Goal: Task Accomplishment & Management: Use online tool/utility

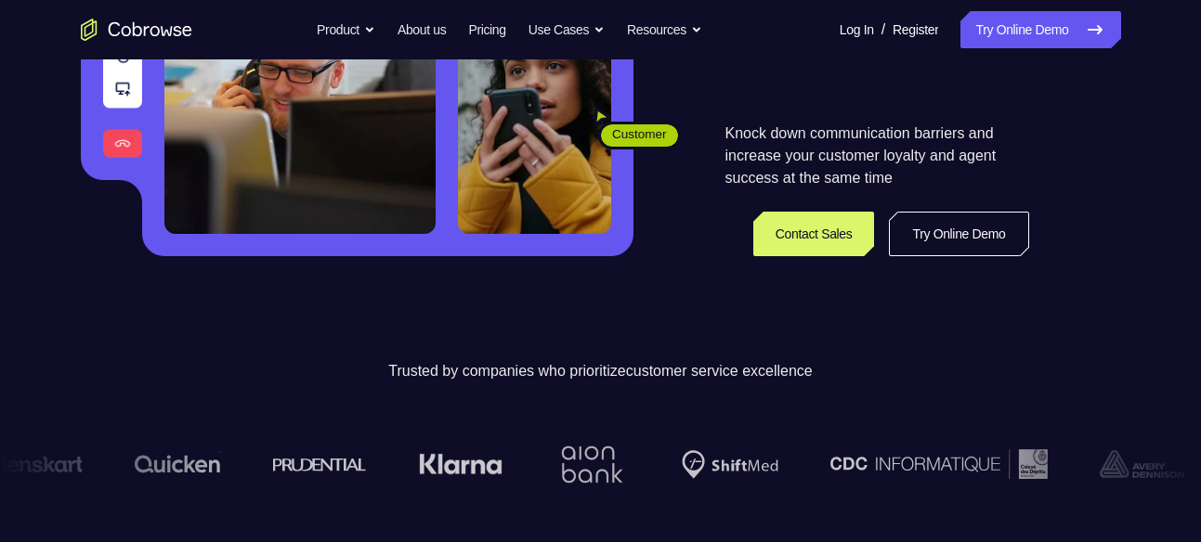
scroll to position [360, 0]
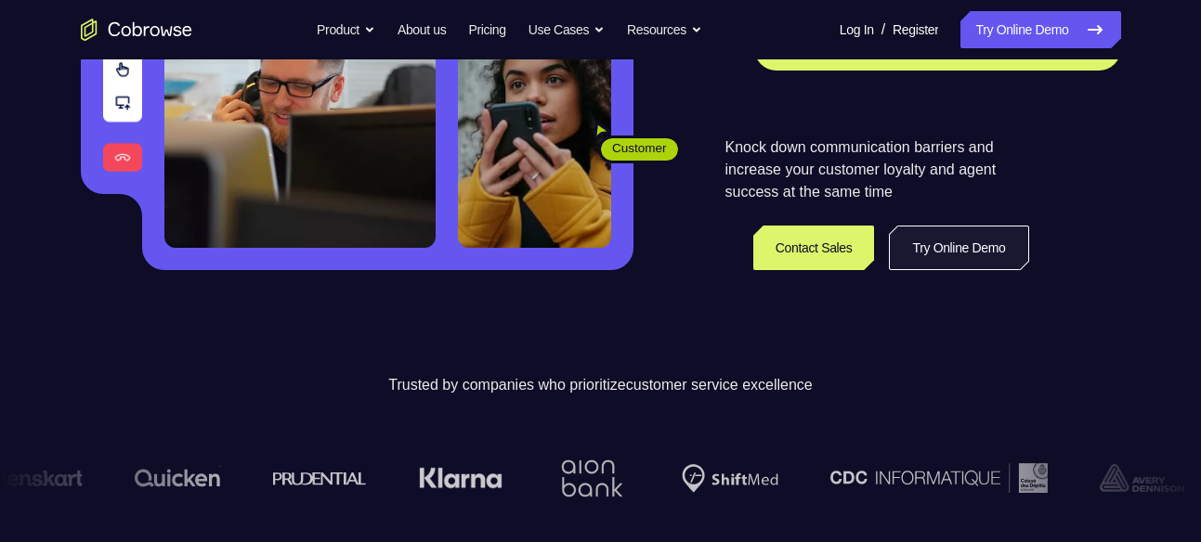
click at [937, 227] on link "Try Online Demo" at bounding box center [958, 248] width 139 height 45
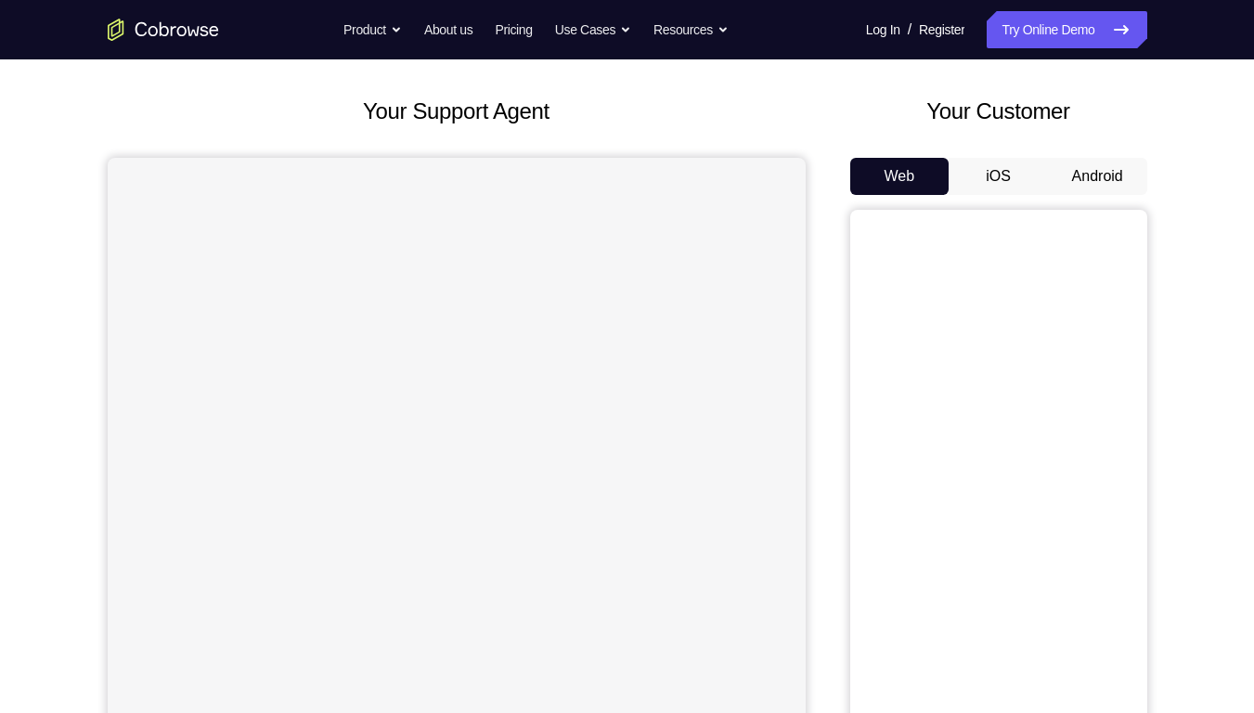
scroll to position [84, 0]
click at [1077, 174] on button "Android" at bounding box center [1097, 176] width 99 height 37
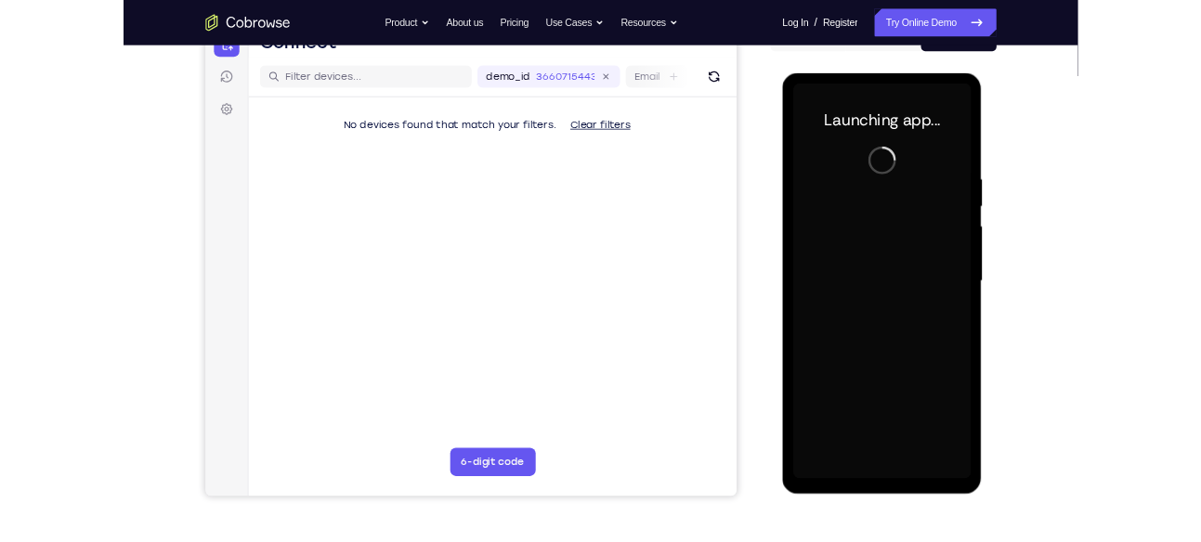
scroll to position [210, 0]
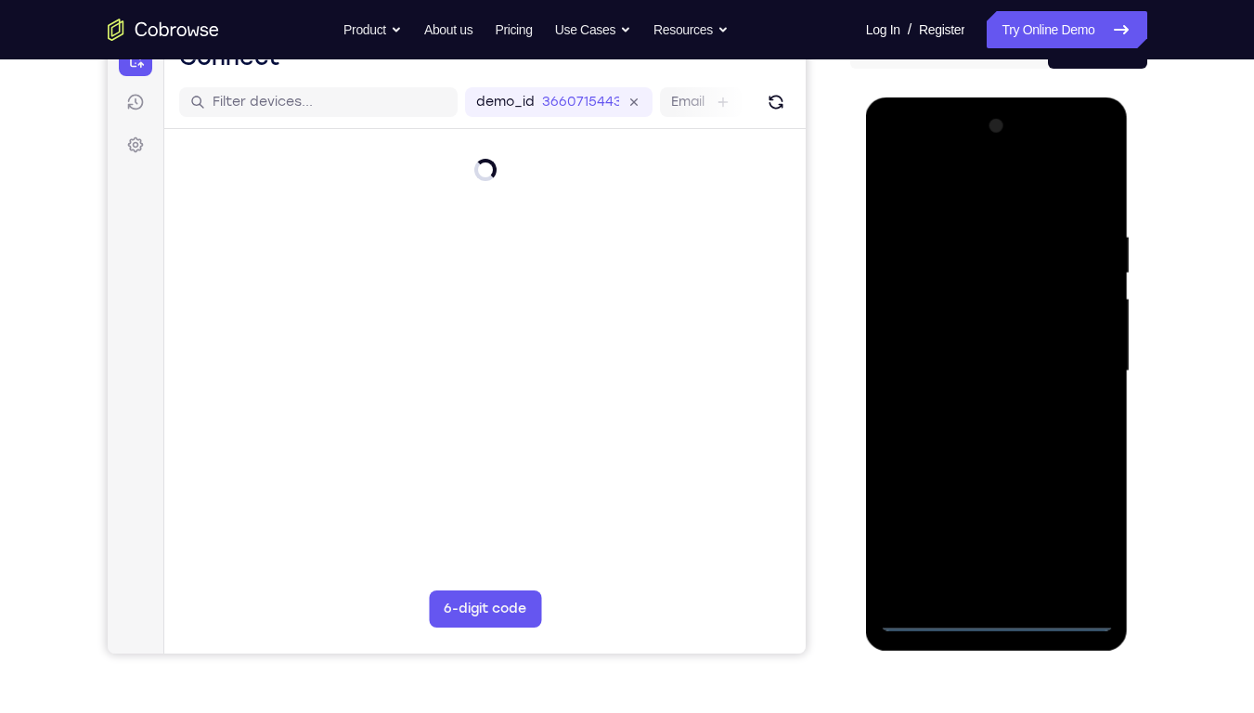
click at [996, 541] on div at bounding box center [997, 371] width 234 height 520
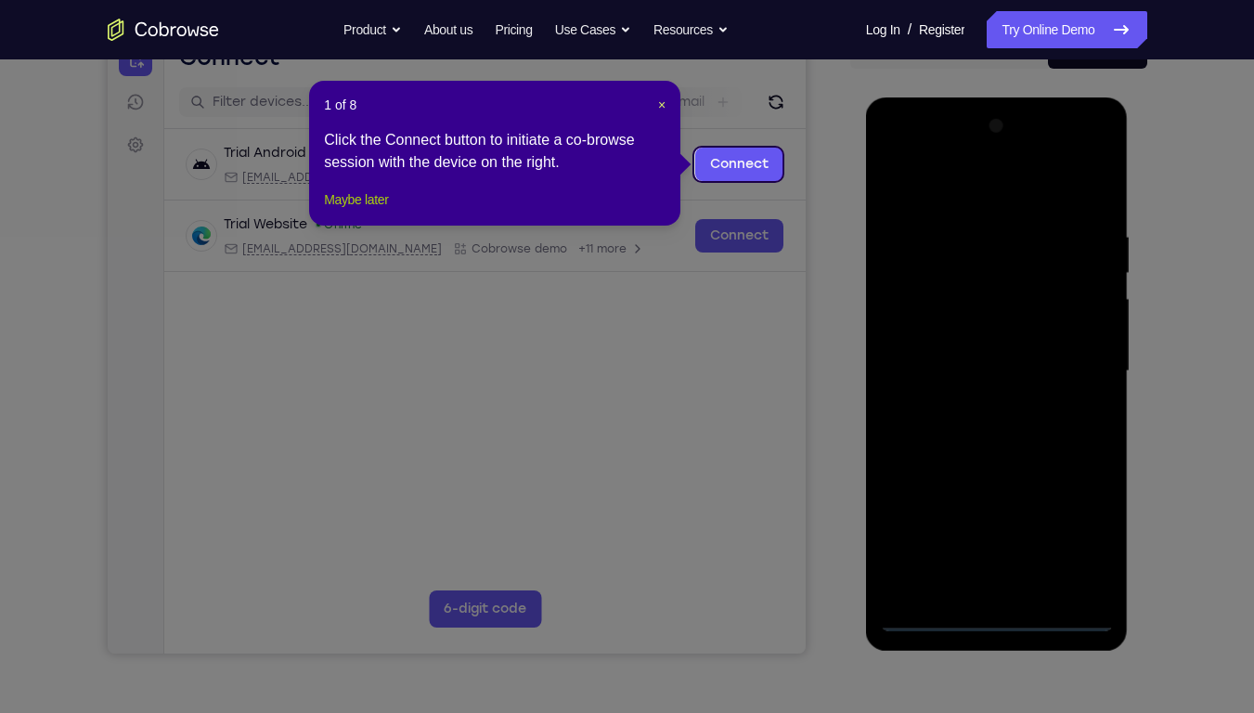
click at [370, 211] on button "Maybe later" at bounding box center [356, 199] width 64 height 22
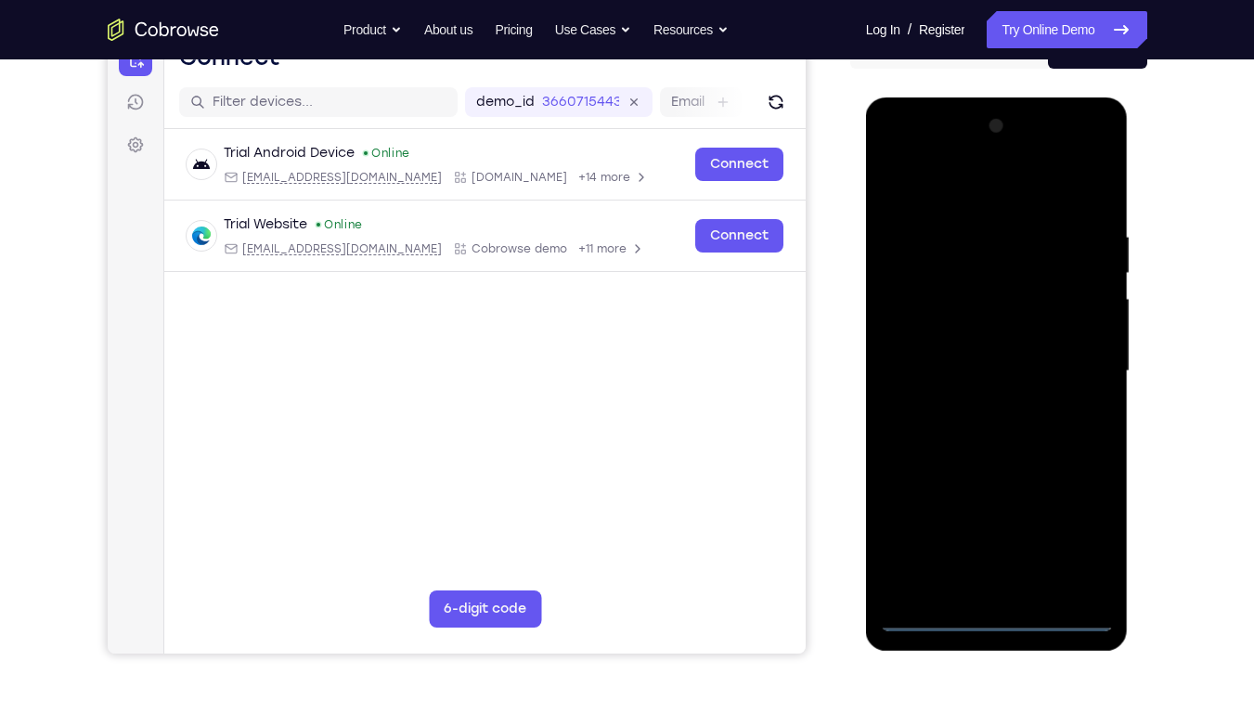
click at [1083, 540] on div at bounding box center [997, 371] width 234 height 520
click at [965, 196] on div at bounding box center [997, 371] width 234 height 520
click at [1077, 360] on div at bounding box center [997, 371] width 234 height 520
click at [971, 406] on div at bounding box center [997, 371] width 234 height 520
click at [968, 358] on div at bounding box center [997, 371] width 234 height 520
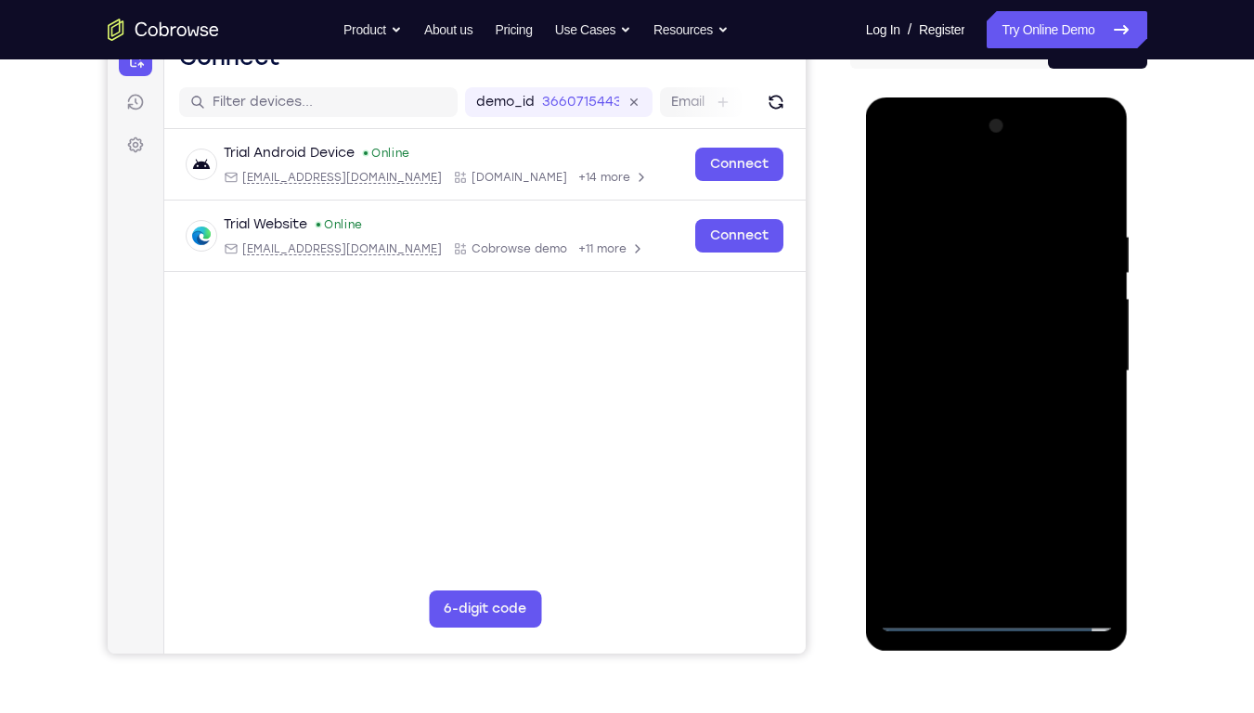
click at [975, 337] on div at bounding box center [997, 371] width 234 height 520
click at [975, 368] on div at bounding box center [997, 371] width 234 height 520
click at [981, 434] on div at bounding box center [997, 371] width 234 height 520
click at [993, 427] on div at bounding box center [997, 371] width 234 height 520
drag, startPoint x: 912, startPoint y: 194, endPoint x: 1098, endPoint y: 199, distance: 185.8
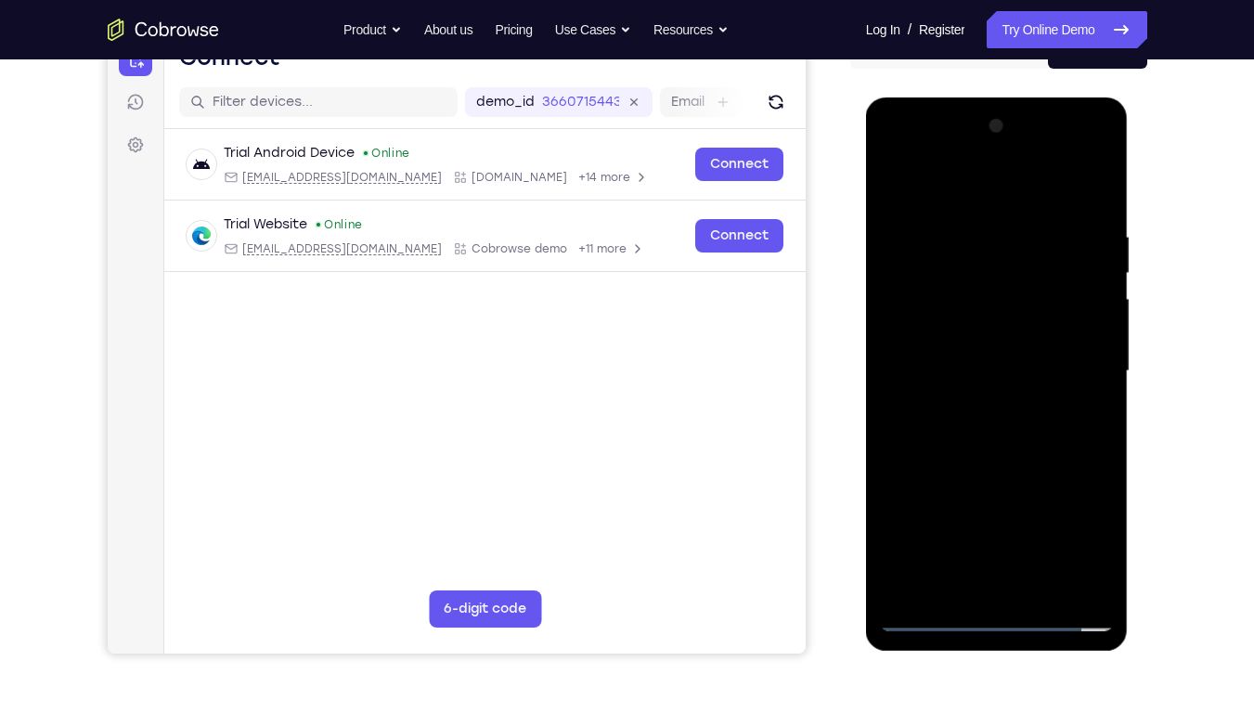
click at [1098, 199] on div at bounding box center [997, 371] width 234 height 520
click at [989, 429] on div at bounding box center [997, 371] width 234 height 520
click at [993, 460] on div at bounding box center [997, 371] width 234 height 520
click at [1100, 179] on div at bounding box center [997, 371] width 234 height 520
click at [965, 227] on div at bounding box center [997, 371] width 234 height 520
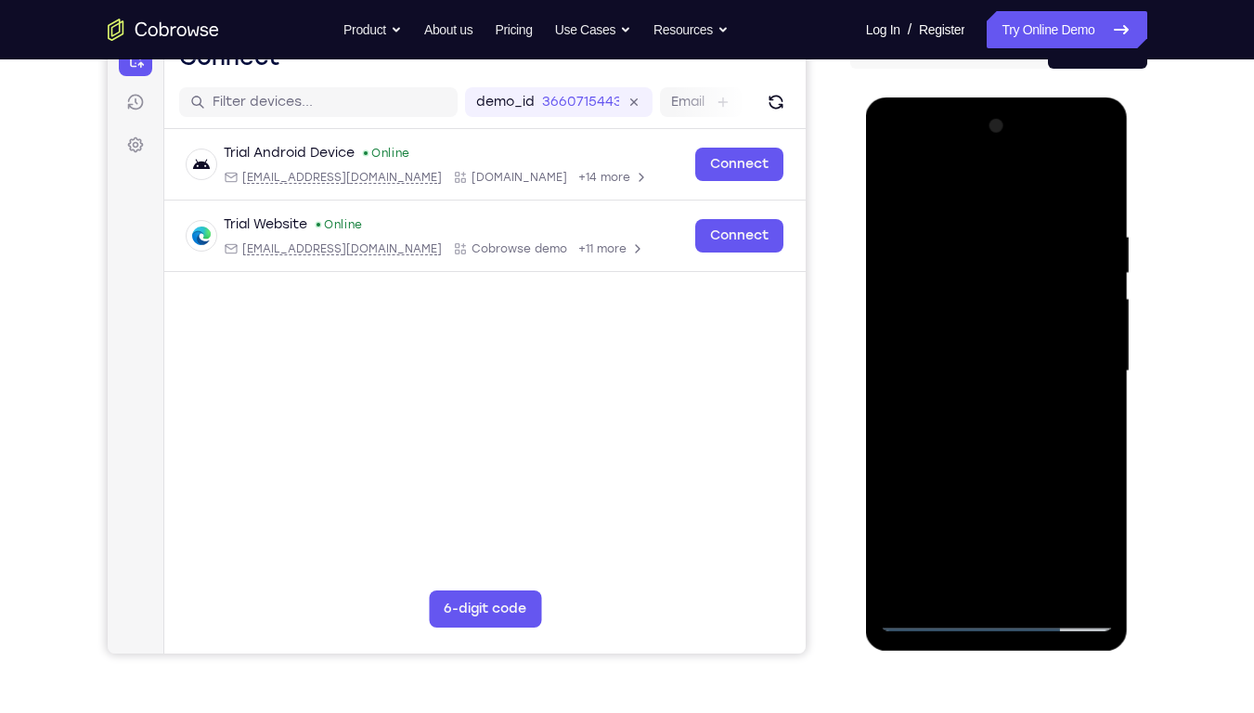
click at [985, 243] on div at bounding box center [997, 371] width 234 height 520
click at [895, 177] on div at bounding box center [997, 371] width 234 height 520
click at [972, 269] on div at bounding box center [997, 371] width 234 height 520
click at [935, 541] on div at bounding box center [997, 371] width 234 height 520
click at [1086, 259] on div at bounding box center [997, 371] width 234 height 520
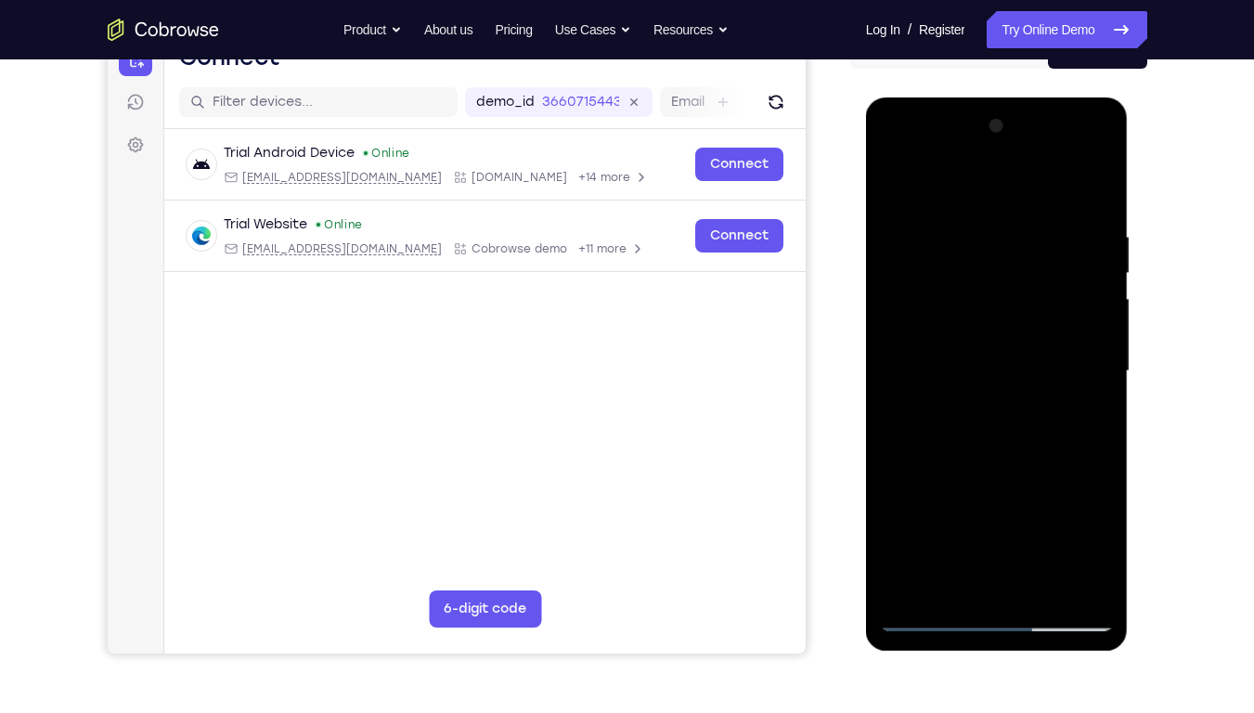
click at [1036, 541] on div at bounding box center [997, 371] width 234 height 520
click at [1002, 469] on div at bounding box center [997, 371] width 234 height 520
drag, startPoint x: 1035, startPoint y: 266, endPoint x: 905, endPoint y: 273, distance: 130.2
click at [905, 273] on div at bounding box center [997, 371] width 234 height 520
drag, startPoint x: 1029, startPoint y: 263, endPoint x: 914, endPoint y: 268, distance: 115.3
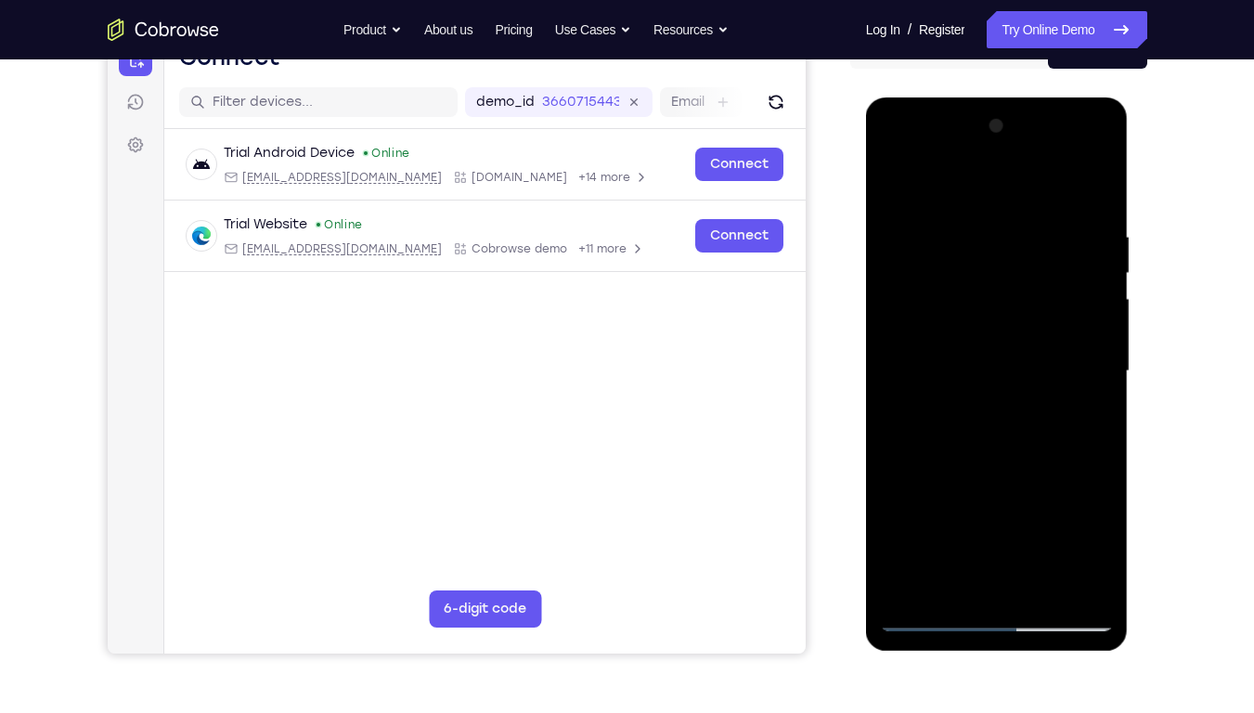
click at [914, 268] on div at bounding box center [997, 371] width 234 height 520
